Goal: Navigation & Orientation: Understand site structure

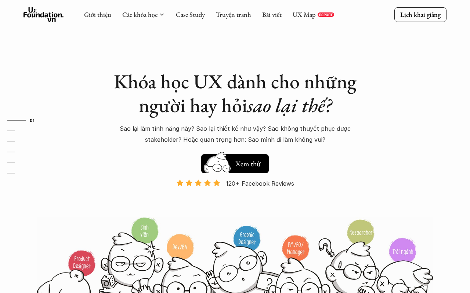
click at [25, 120] on div at bounding box center [16, 120] width 18 height 1
click at [25, 131] on link "02" at bounding box center [24, 131] width 35 height 9
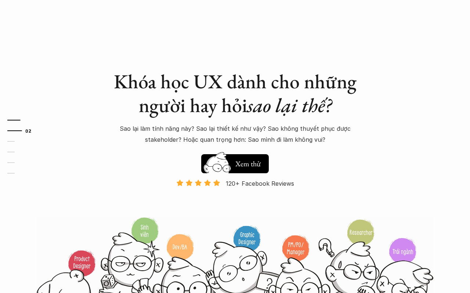
scroll to position [292, 0]
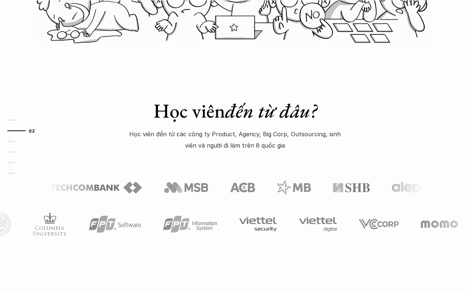
click at [25, 141] on link "03" at bounding box center [24, 141] width 35 height 9
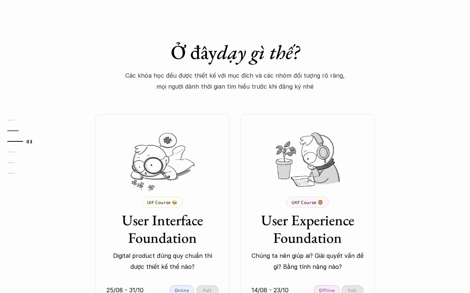
scroll to position [556, 0]
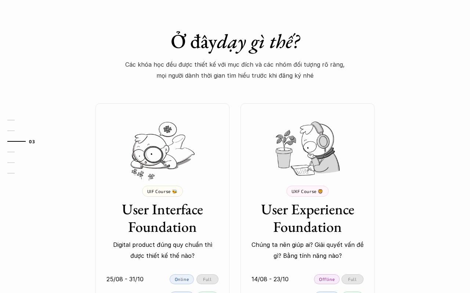
click at [25, 152] on link "04" at bounding box center [24, 152] width 35 height 9
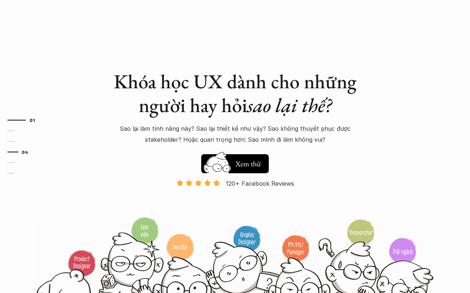
click at [25, 163] on link "05" at bounding box center [24, 162] width 35 height 9
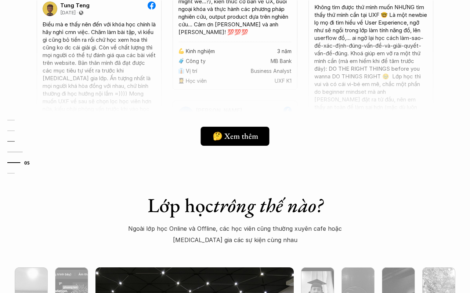
scroll to position [2128, 0]
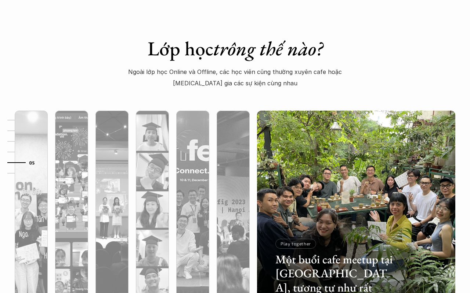
click at [25, 173] on link "06" at bounding box center [24, 173] width 35 height 9
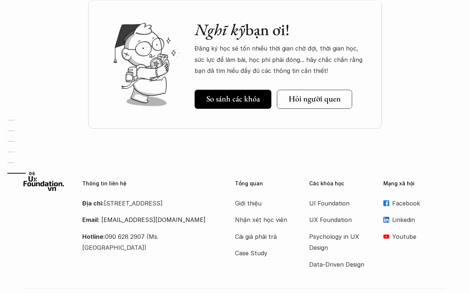
scroll to position [2518, 0]
